Goal: Task Accomplishment & Management: Use online tool/utility

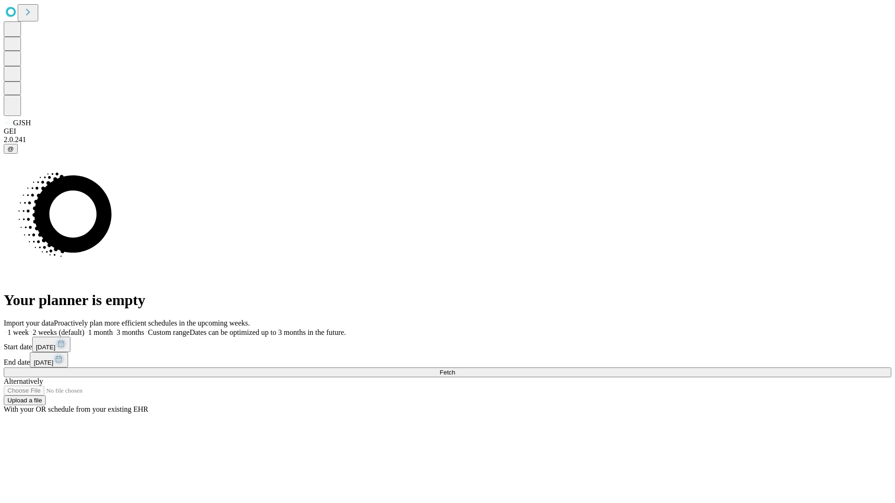
click at [455, 369] on span "Fetch" at bounding box center [447, 372] width 15 height 7
